Goal: Task Accomplishment & Management: Use online tool/utility

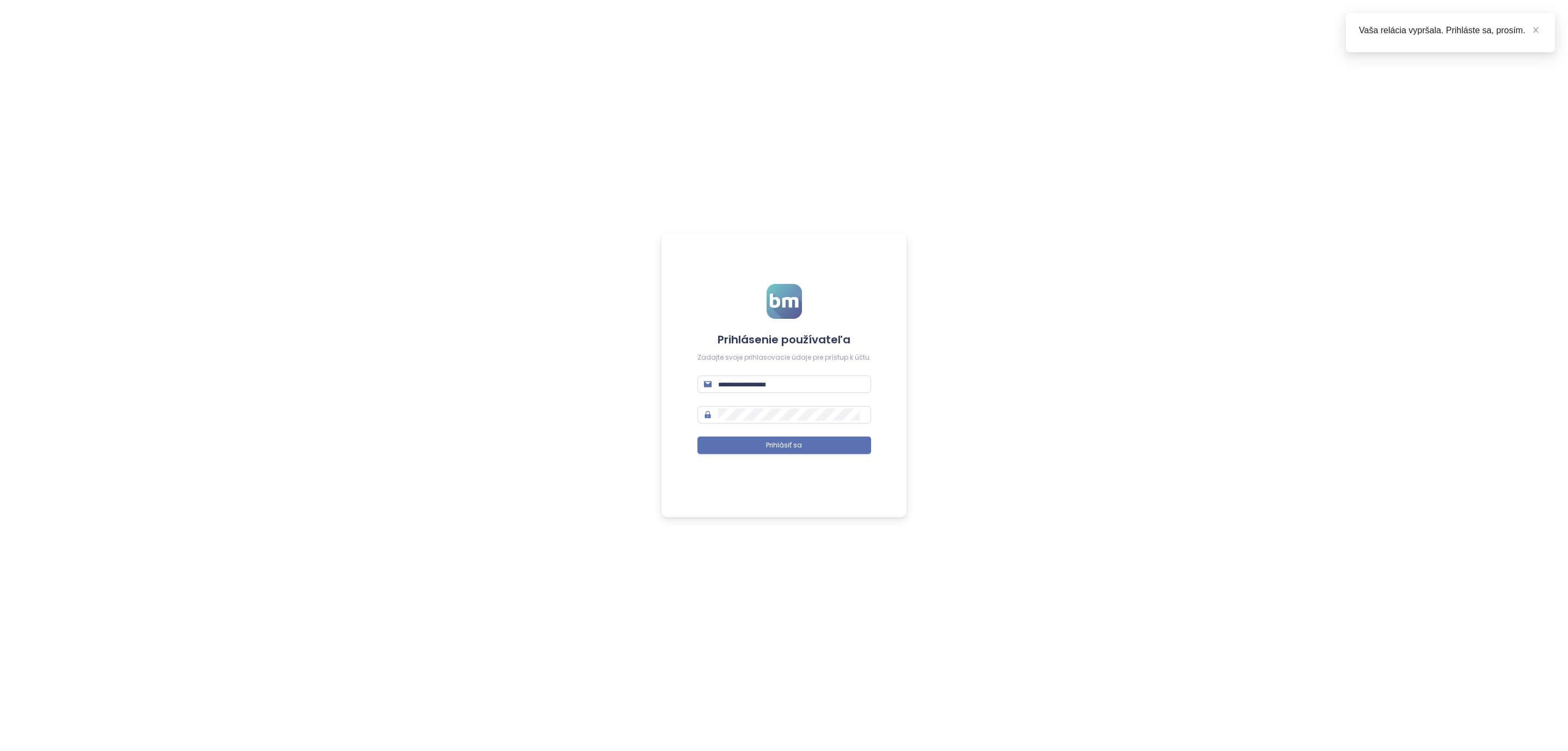
type input "**********"
click at [486, 298] on div "**********" at bounding box center [784, 376] width 1568 height 751
click at [779, 443] on span "Prihlásiť sa" at bounding box center [783, 445] width 36 height 10
